Goal: Use online tool/utility: Utilize a website feature to perform a specific function

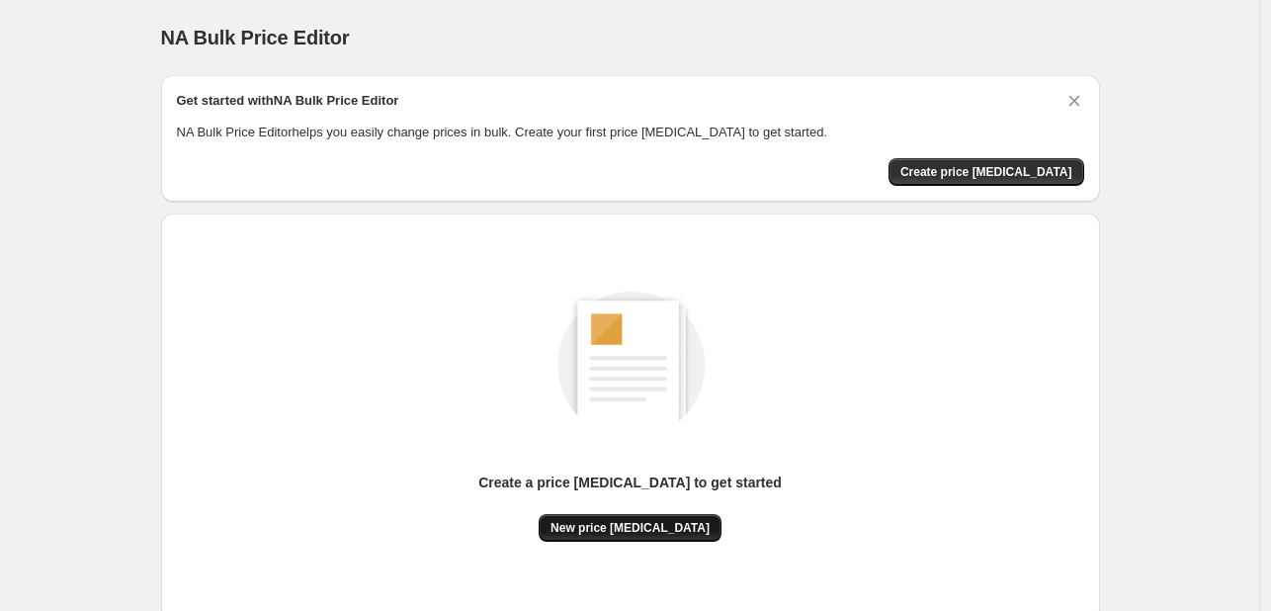
click at [655, 540] on button "New price change job" at bounding box center [630, 528] width 183 height 28
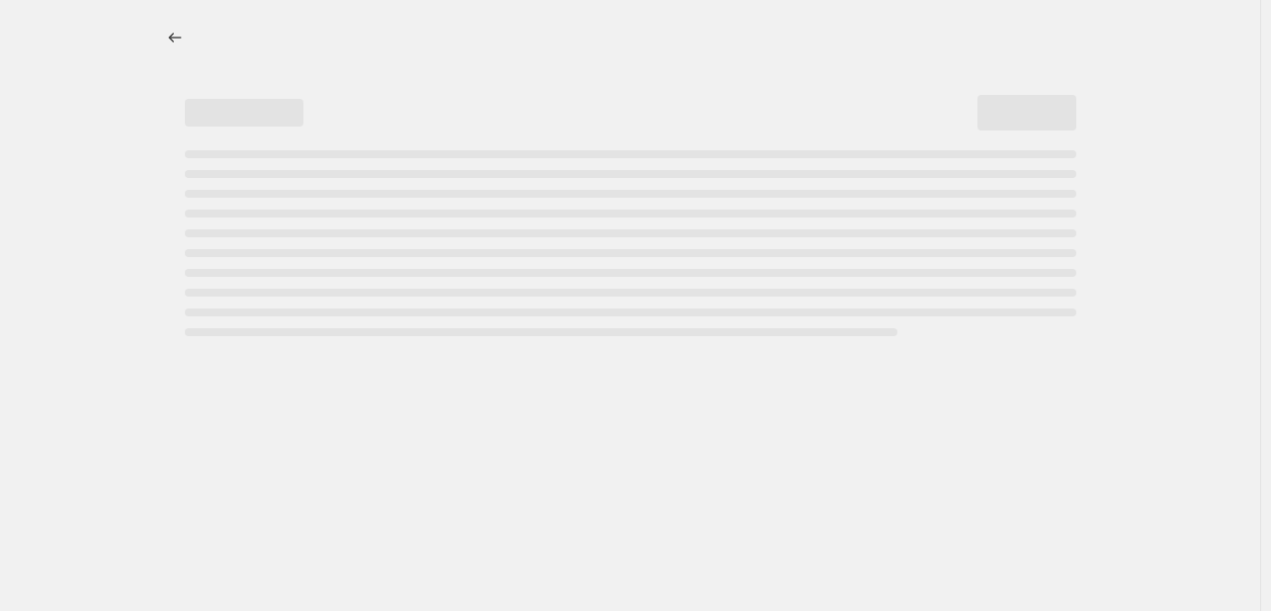
select select "percentage"
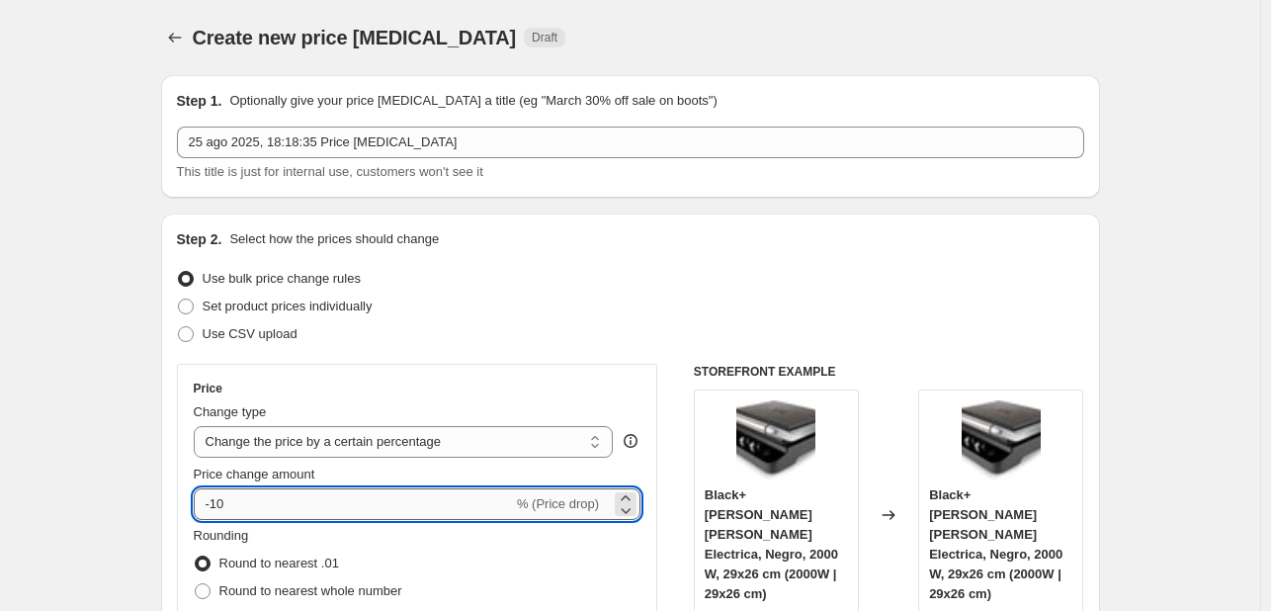
click at [313, 497] on input "-10" at bounding box center [353, 504] width 319 height 32
type input "-1"
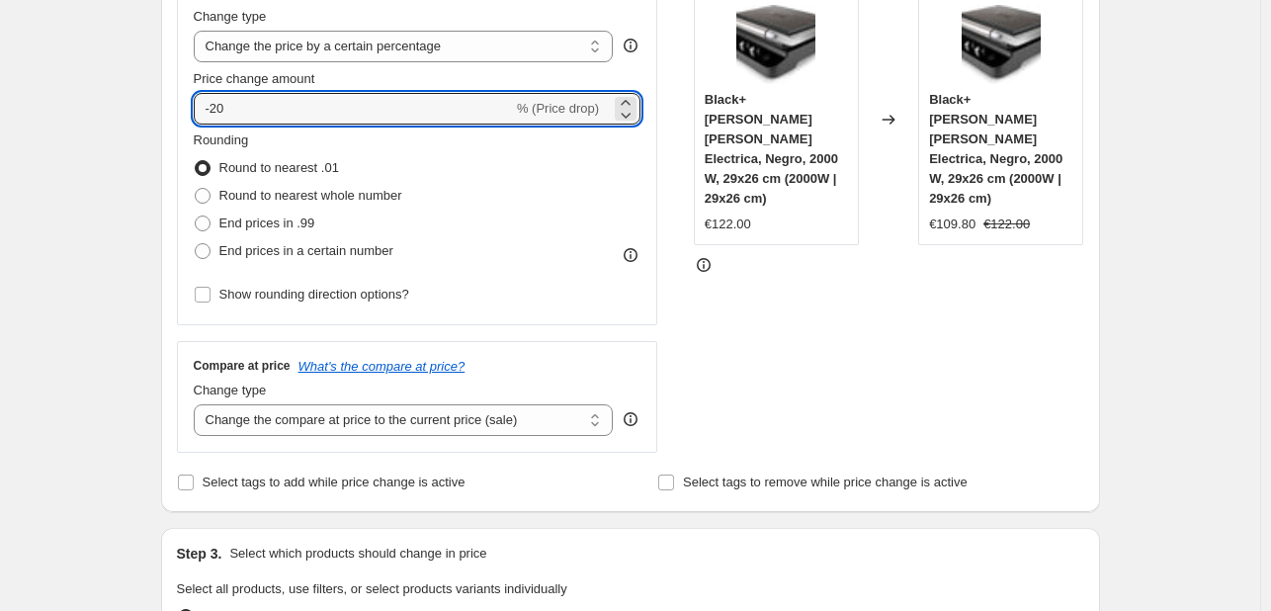
scroll to position [1383, 0]
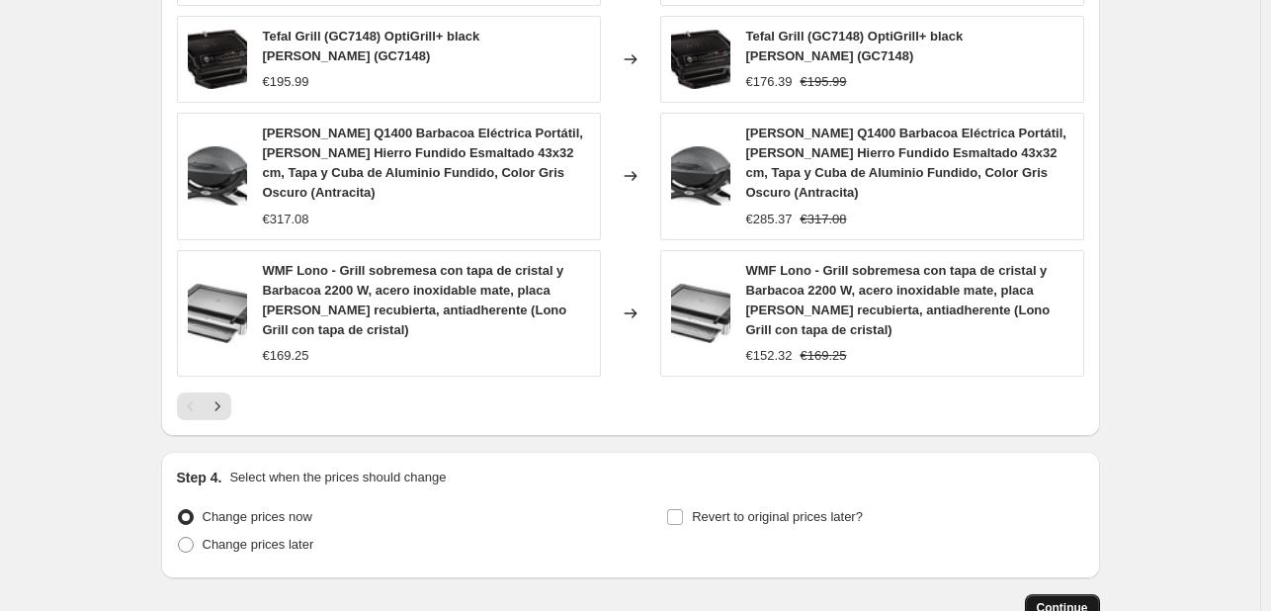
type input "-20"
click at [1040, 594] on button "Continue" at bounding box center [1062, 608] width 75 height 28
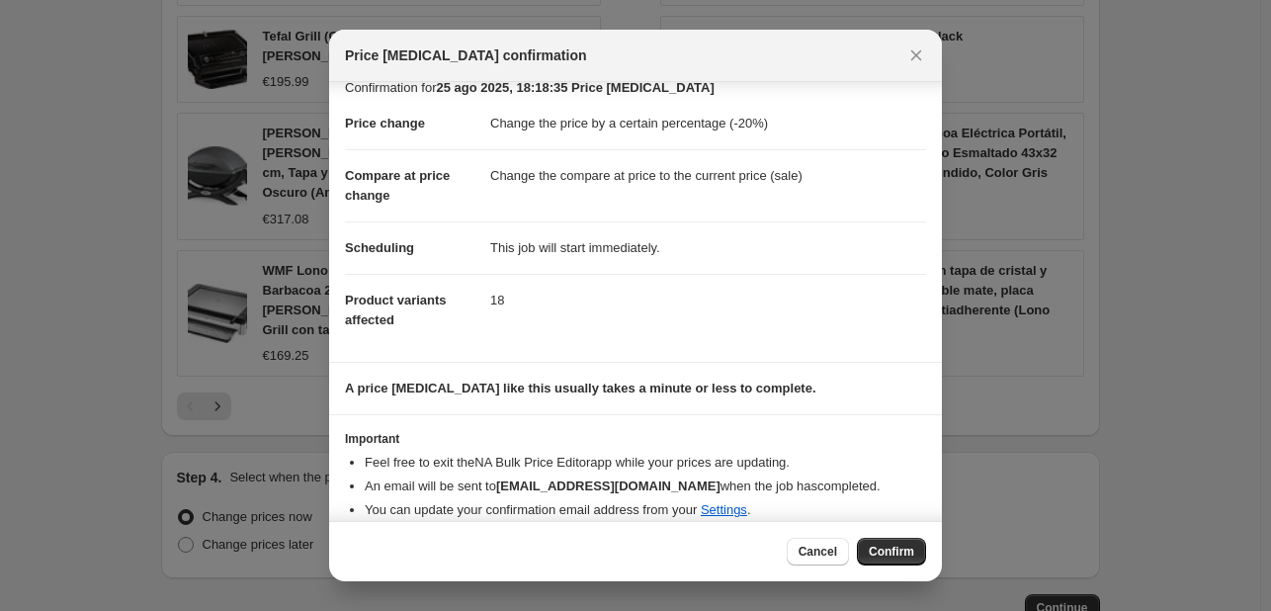
scroll to position [38, 0]
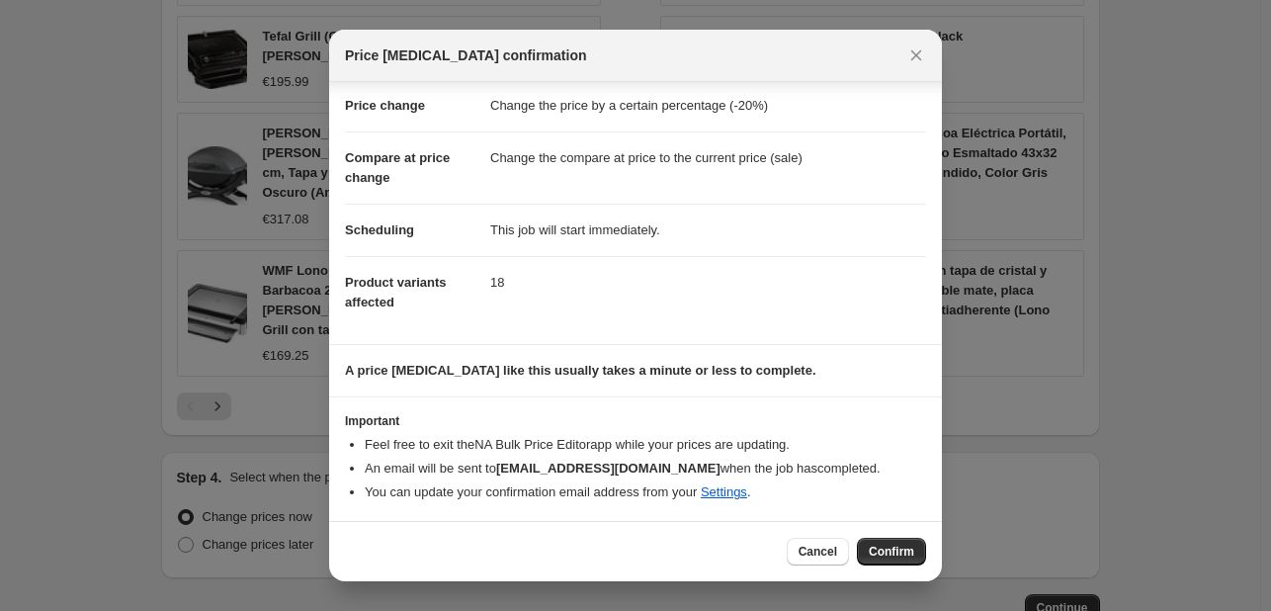
click at [899, 570] on div "Cancel Confirm" at bounding box center [635, 551] width 613 height 60
click at [891, 551] on span "Confirm" at bounding box center [891, 552] width 45 height 16
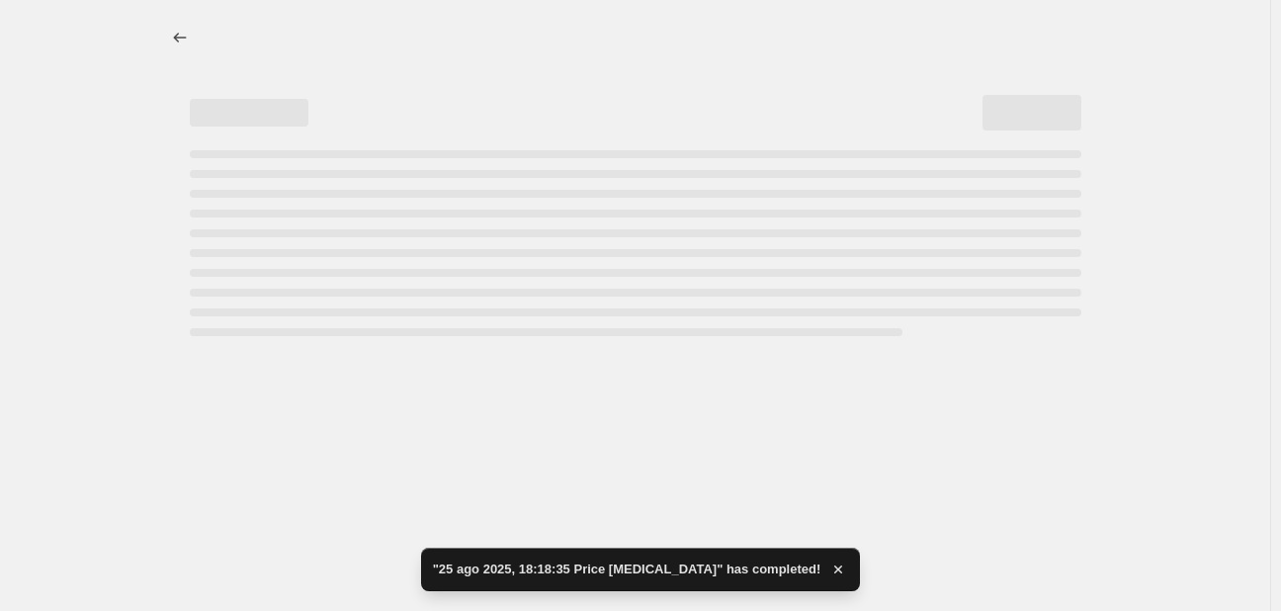
select select "percentage"
